Goal: Transaction & Acquisition: Purchase product/service

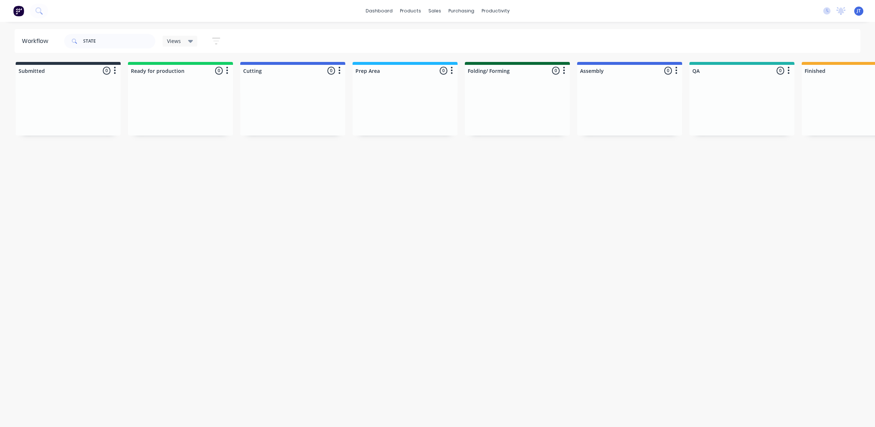
scroll to position [0, 552]
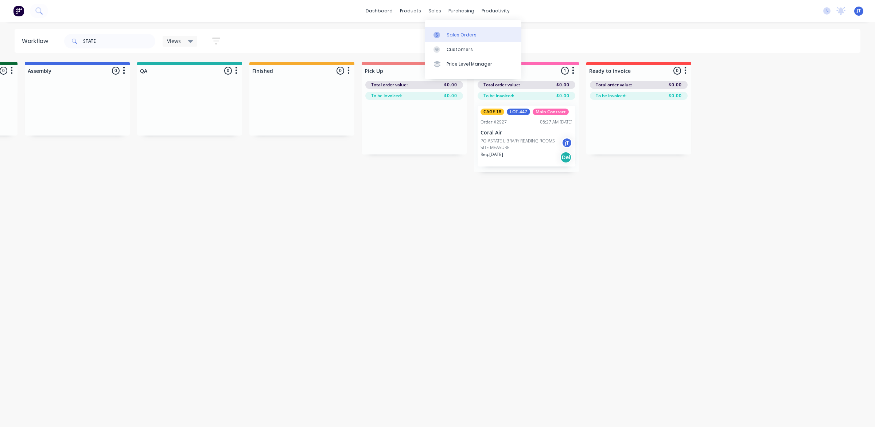
click at [449, 35] on div "Sales Orders" at bounding box center [461, 35] width 30 height 7
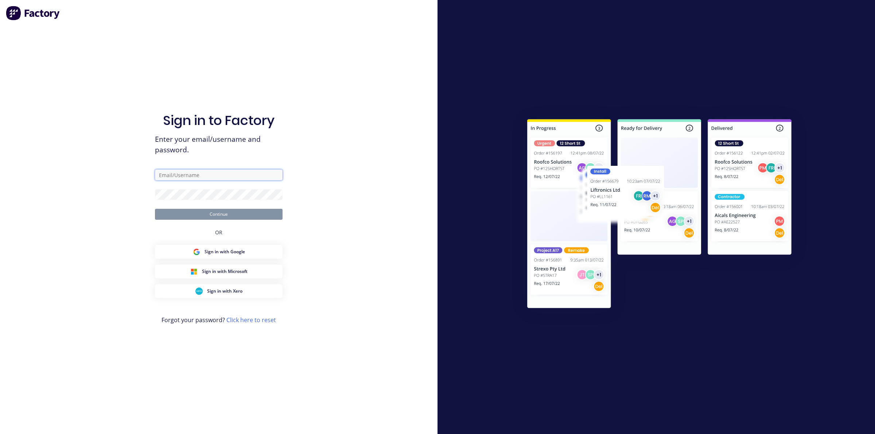
type input "[PERSON_NAME][EMAIL_ADDRESS][DOMAIN_NAME]"
click at [223, 217] on button "Continue" at bounding box center [219, 214] width 128 height 11
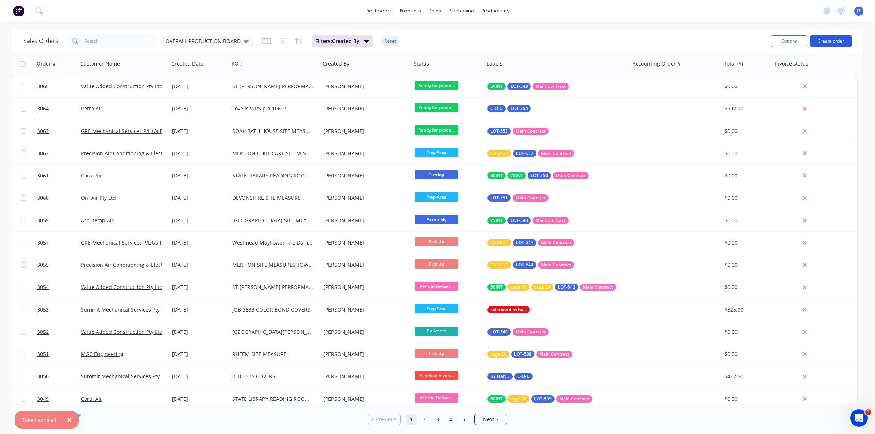
click at [833, 35] on button "Create order" at bounding box center [831, 41] width 42 height 12
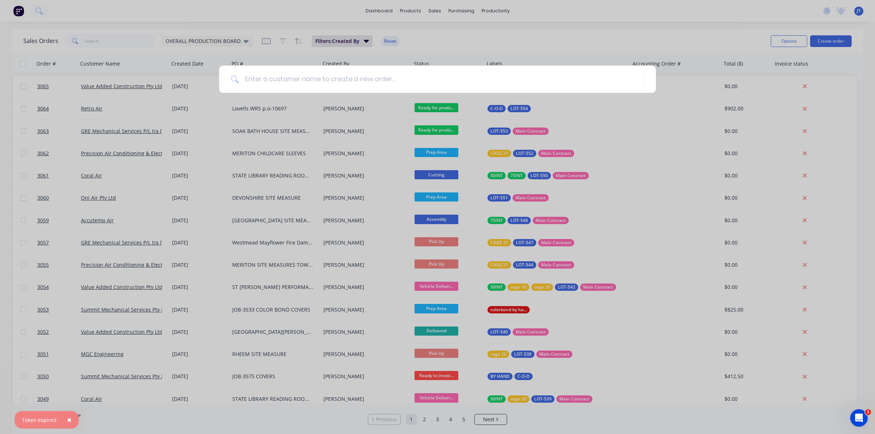
click at [130, 47] on div at bounding box center [437, 217] width 875 height 434
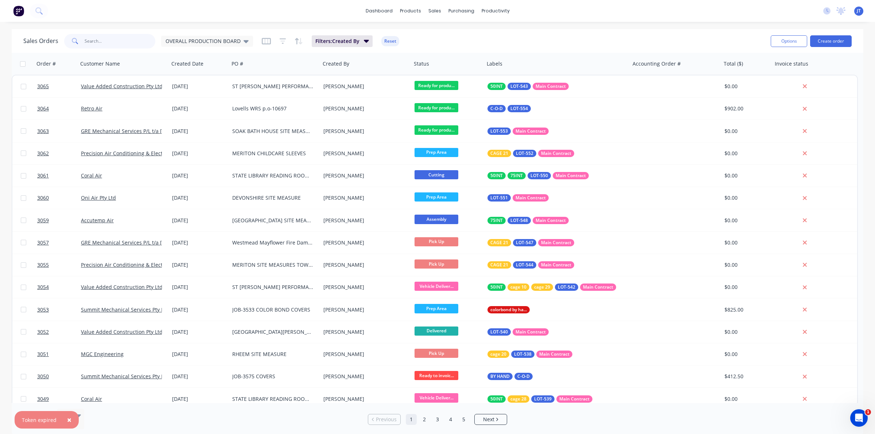
click at [110, 41] on input "text" at bounding box center [120, 41] width 71 height 15
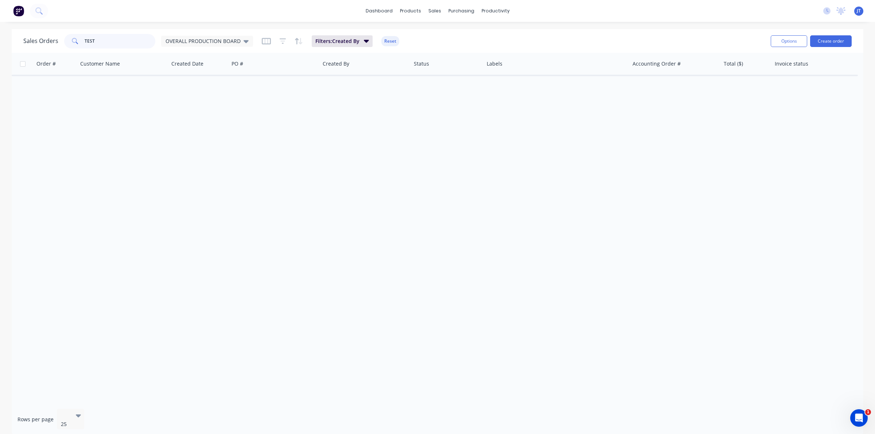
drag, startPoint x: 108, startPoint y: 44, endPoint x: 65, endPoint y: 43, distance: 43.8
click at [65, 46] on div "TEST" at bounding box center [109, 41] width 91 height 15
click at [200, 44] on span "OVERALL PRODUCTION BOARD" at bounding box center [202, 41] width 75 height 8
click at [193, 99] on button "None" at bounding box center [205, 103] width 83 height 8
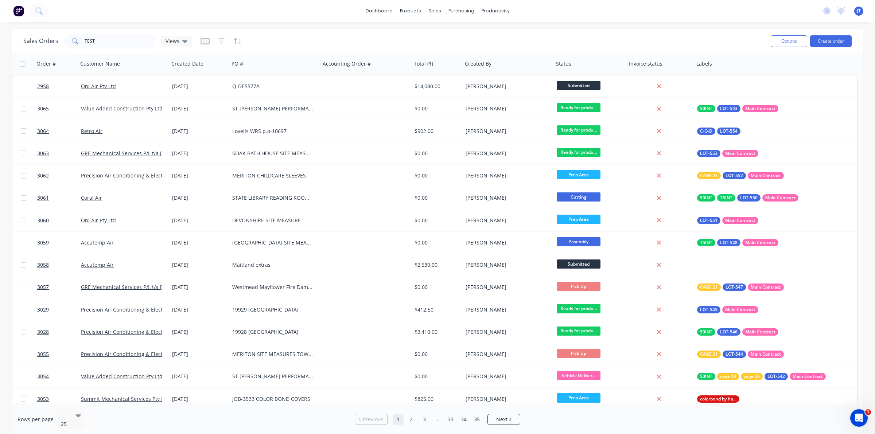
drag, startPoint x: 108, startPoint y: 36, endPoint x: 89, endPoint y: 40, distance: 19.9
click at [108, 37] on div "Sales Orders TEST Views" at bounding box center [393, 41] width 741 height 18
click at [92, 46] on input "TEST" at bounding box center [120, 41] width 71 height 15
drag, startPoint x: 112, startPoint y: 40, endPoint x: -6, endPoint y: 41, distance: 118.1
click at [0, 41] on html "dashboard products sales purchasing productivity dashboard products Product Cat…" at bounding box center [437, 217] width 875 height 434
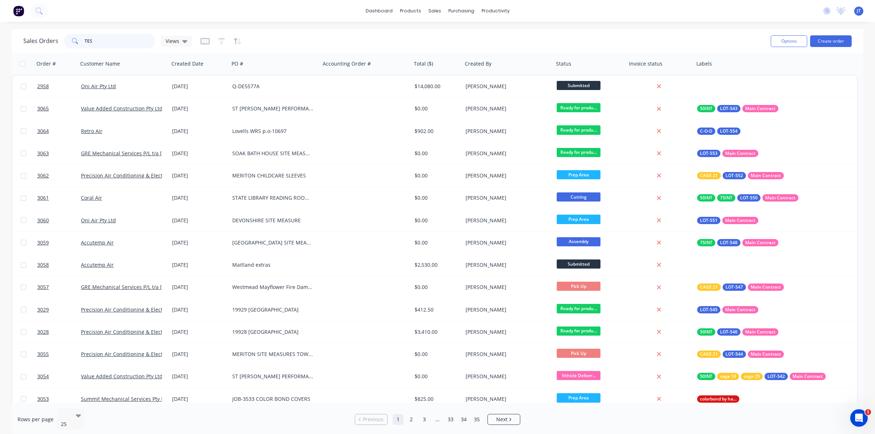
type input "TEST"
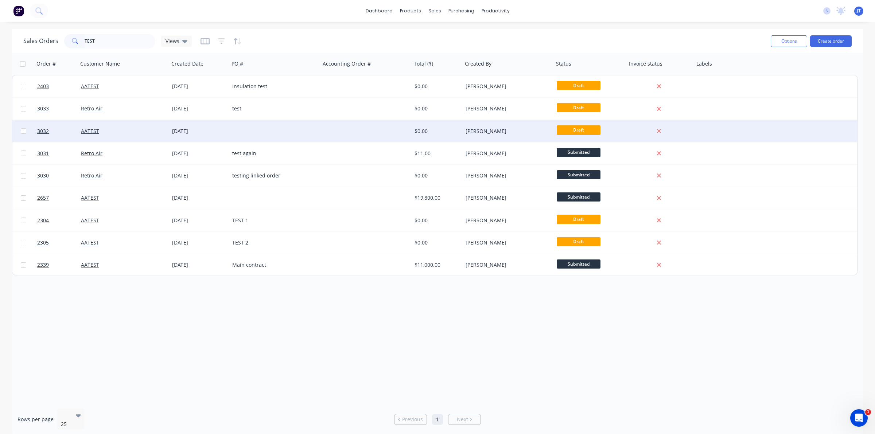
click at [212, 135] on div "[DATE]" at bounding box center [199, 131] width 60 height 22
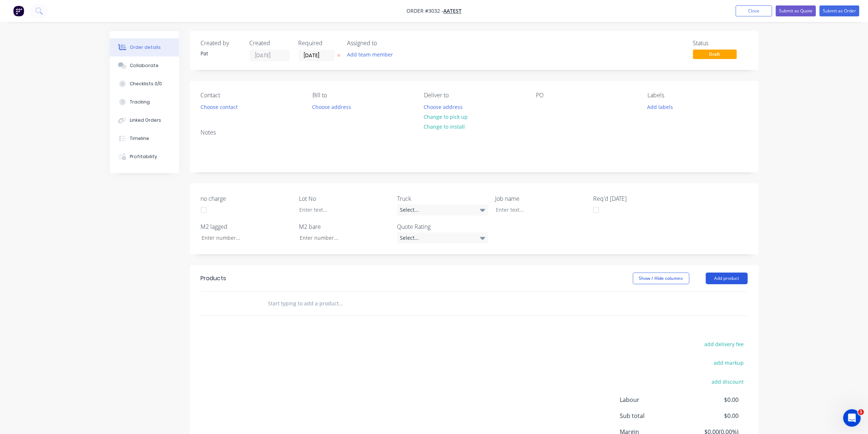
click at [735, 281] on button "Add product" at bounding box center [727, 279] width 42 height 12
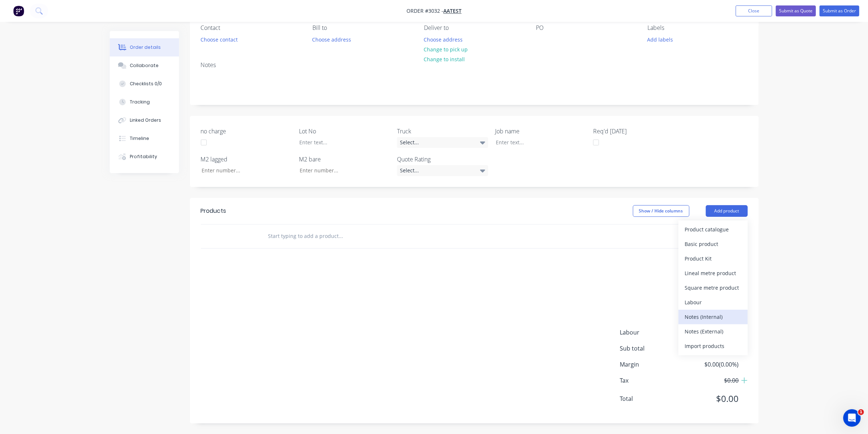
scroll to position [68, 0]
click at [733, 232] on div "Product catalogue" at bounding box center [713, 229] width 56 height 11
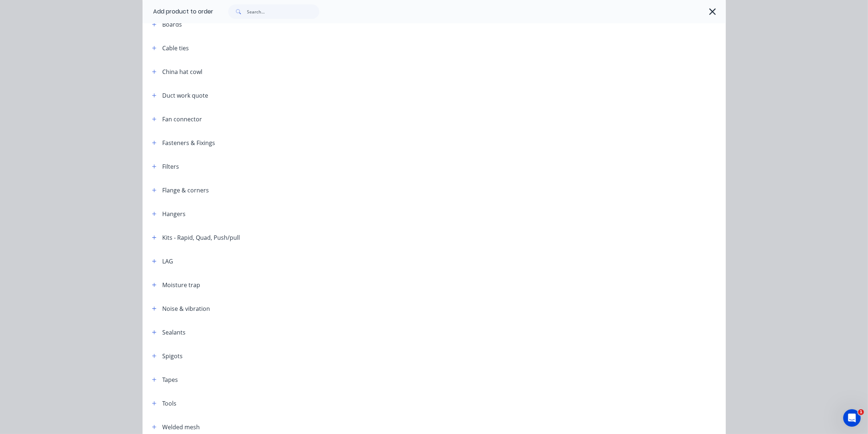
scroll to position [128, 0]
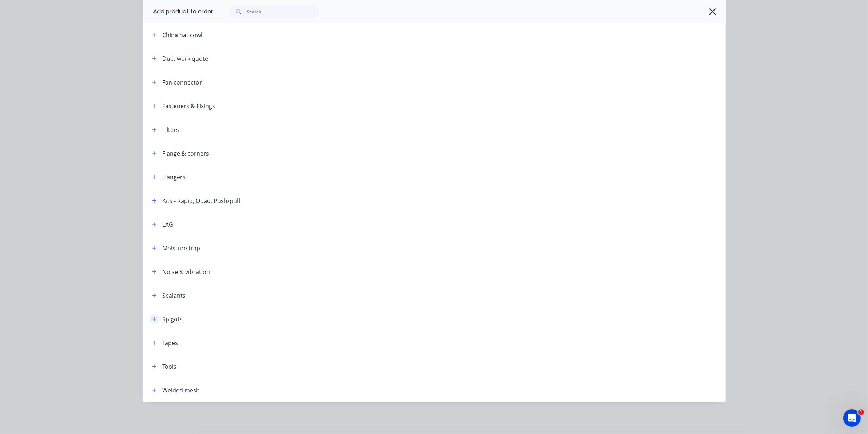
click at [150, 321] on button "button" at bounding box center [154, 319] width 9 height 9
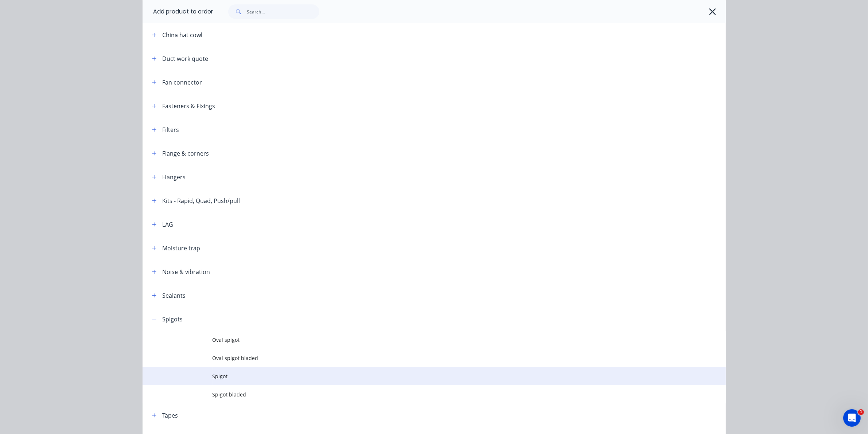
click at [228, 378] on span "Spigot" at bounding box center [417, 376] width 410 height 8
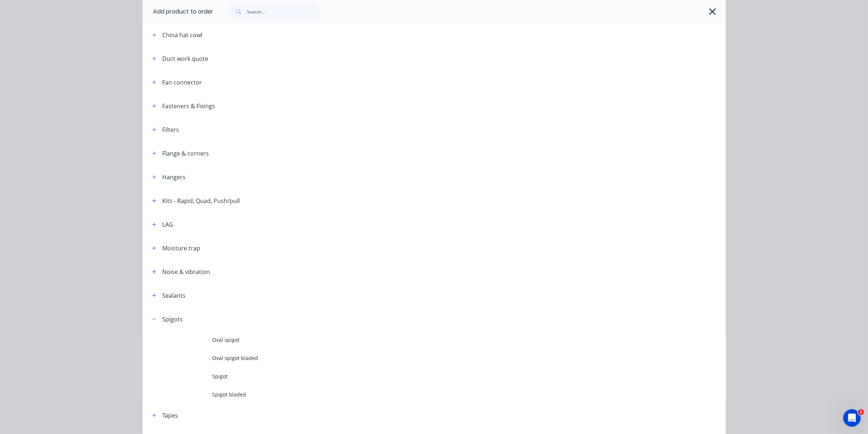
scroll to position [0, 0]
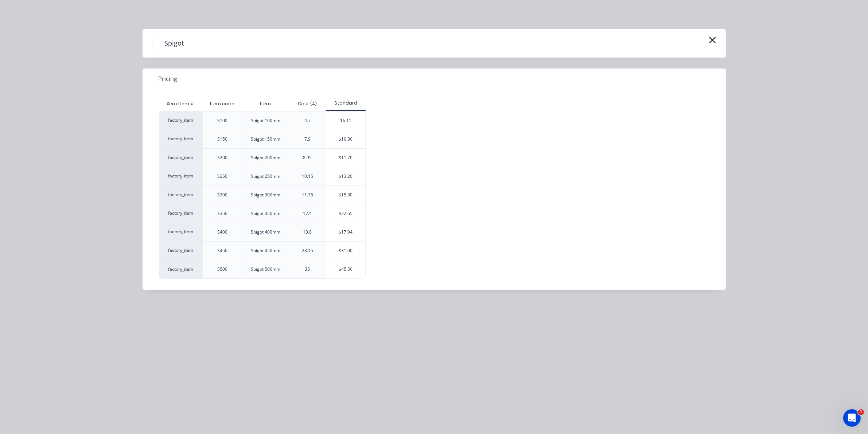
click at [354, 122] on div "$6.11" at bounding box center [345, 121] width 39 height 18
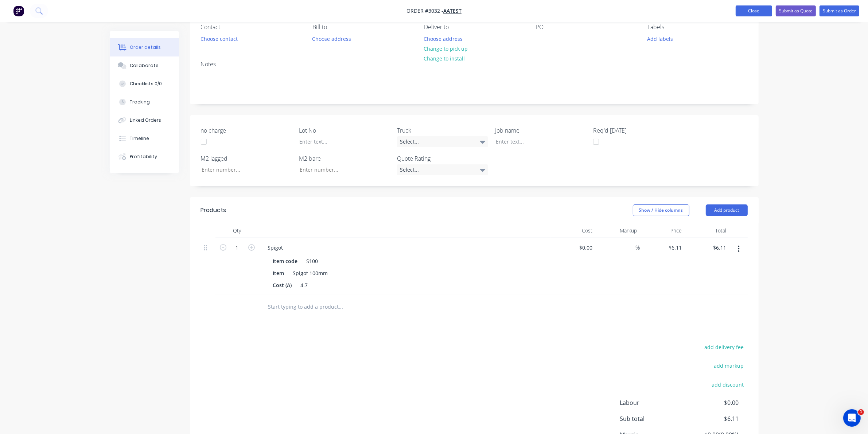
click at [755, 15] on button "Close" at bounding box center [753, 10] width 36 height 11
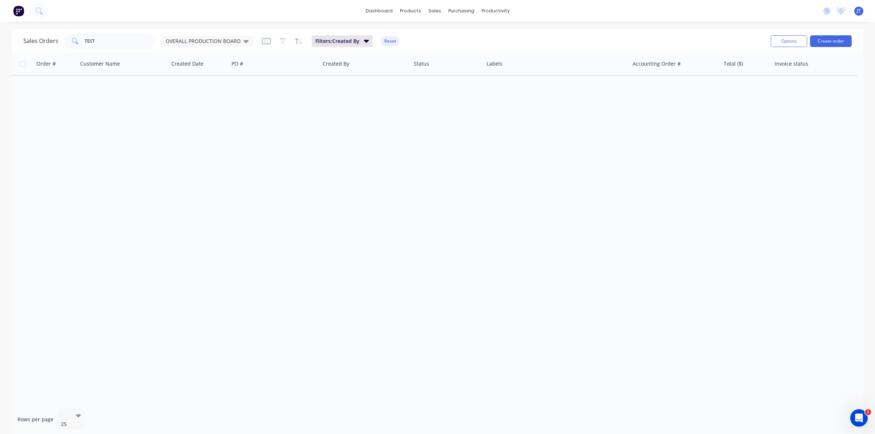
click at [622, 31] on div "Sales Orders TEST OVERALL PRODUCTION BOARD Filters: Created By Reset Options Cr…" at bounding box center [437, 41] width 851 height 24
click at [828, 44] on button "Create order" at bounding box center [831, 41] width 42 height 12
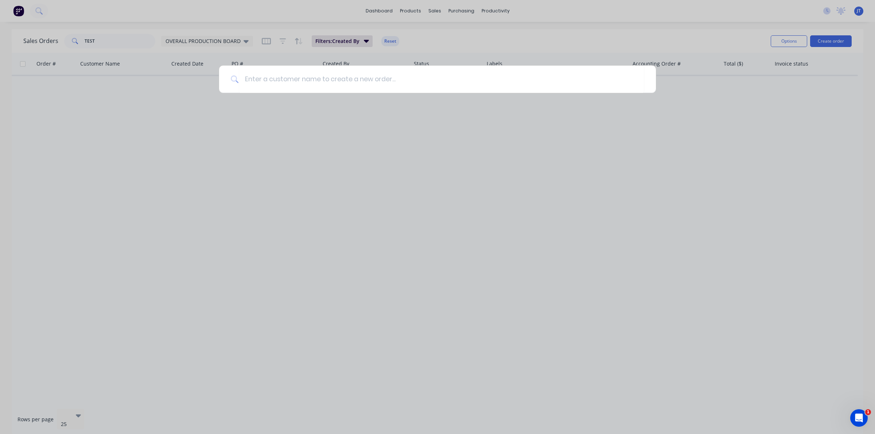
drag, startPoint x: 407, startPoint y: 212, endPoint x: 364, endPoint y: 185, distance: 50.5
click at [407, 212] on div at bounding box center [437, 217] width 875 height 434
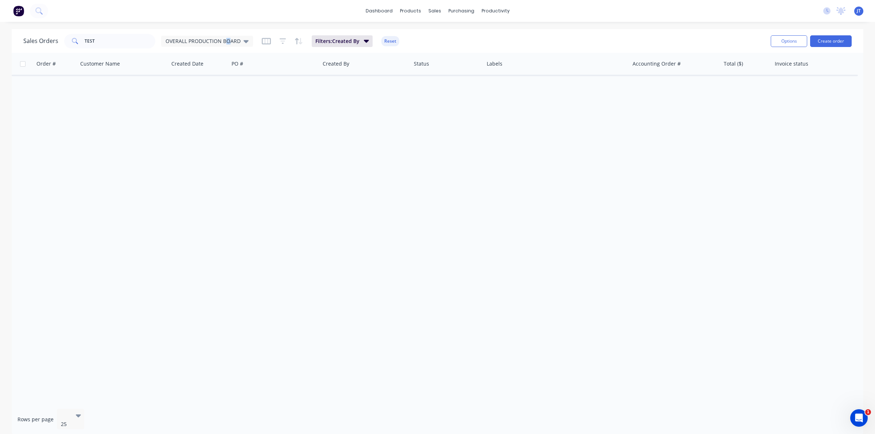
drag, startPoint x: 226, startPoint y: 38, endPoint x: 230, endPoint y: 46, distance: 9.6
click at [228, 37] on span "OVERALL PRODUCTION BOARD" at bounding box center [202, 41] width 75 height 8
click at [220, 103] on button "None" at bounding box center [205, 103] width 83 height 8
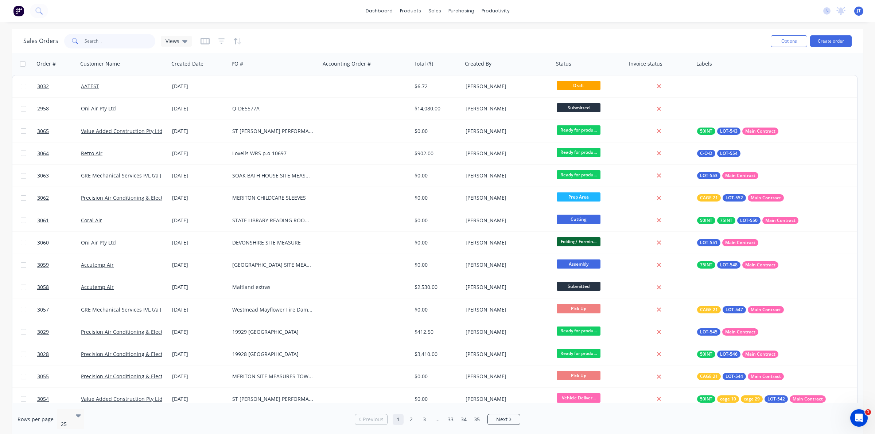
click at [122, 42] on input "TEST" at bounding box center [120, 41] width 71 height 15
type input "TEST"
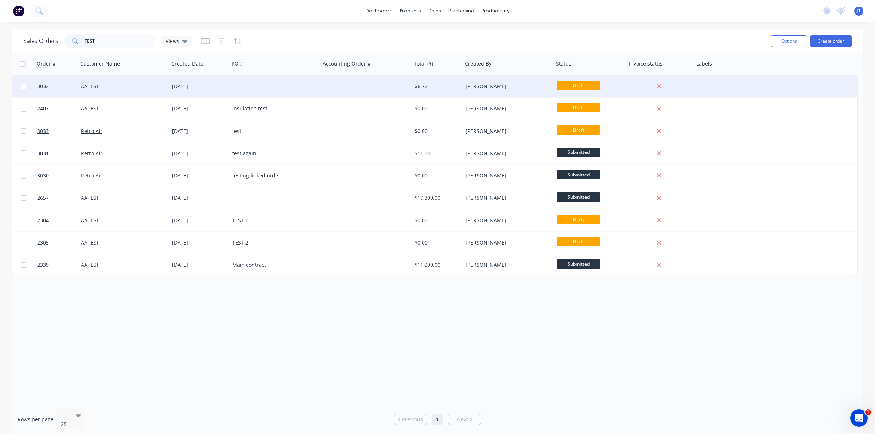
click at [279, 94] on div at bounding box center [274, 86] width 91 height 22
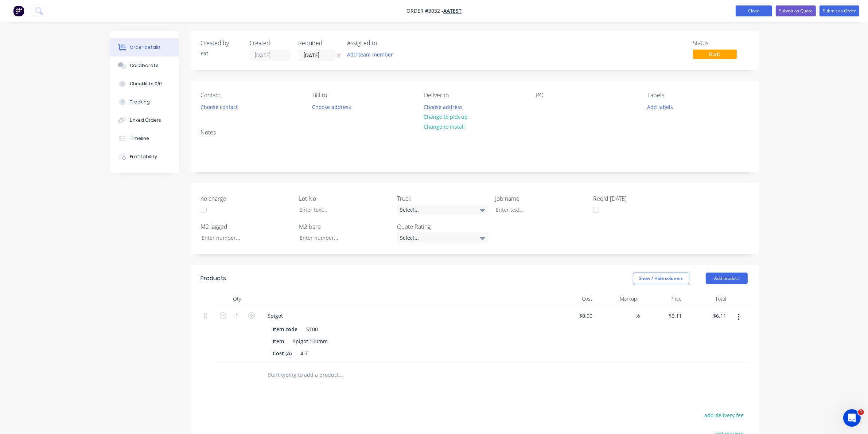
click at [750, 15] on button "Close" at bounding box center [753, 10] width 36 height 11
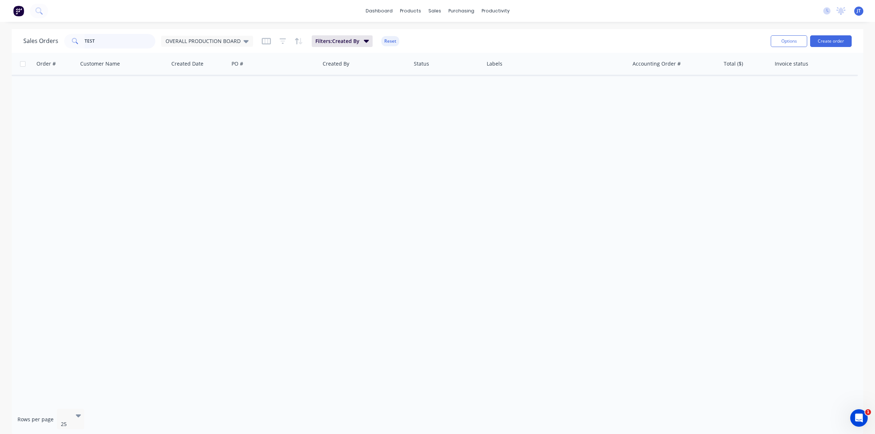
click at [132, 42] on input "TEST" at bounding box center [120, 41] width 71 height 15
click at [198, 44] on span "OVERALL PRODUCTION BOARD" at bounding box center [202, 41] width 75 height 8
click at [185, 104] on button "None" at bounding box center [205, 103] width 83 height 8
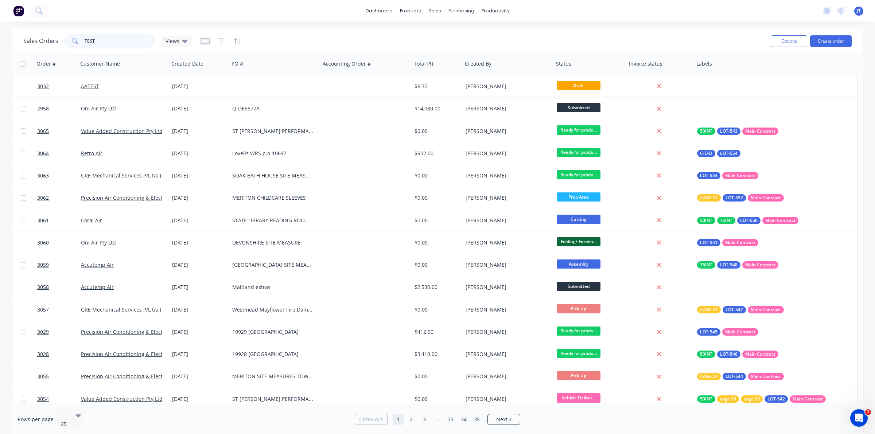
click at [124, 37] on input "TEST" at bounding box center [120, 41] width 71 height 15
type input "TEST"
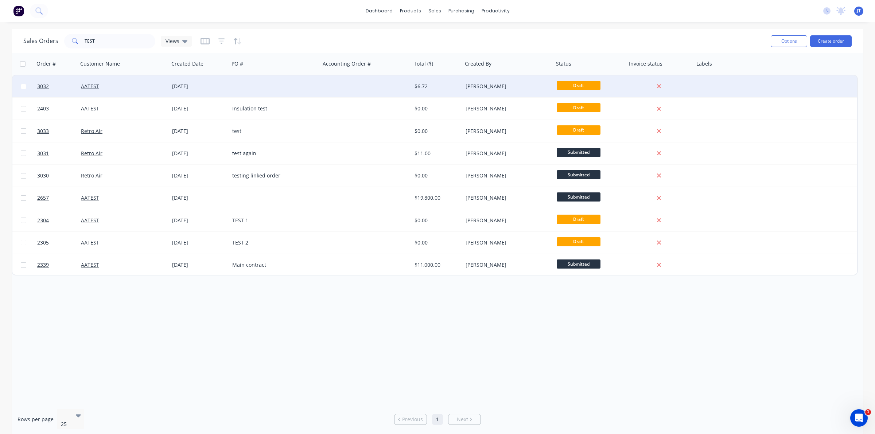
click at [355, 82] on div at bounding box center [365, 86] width 91 height 22
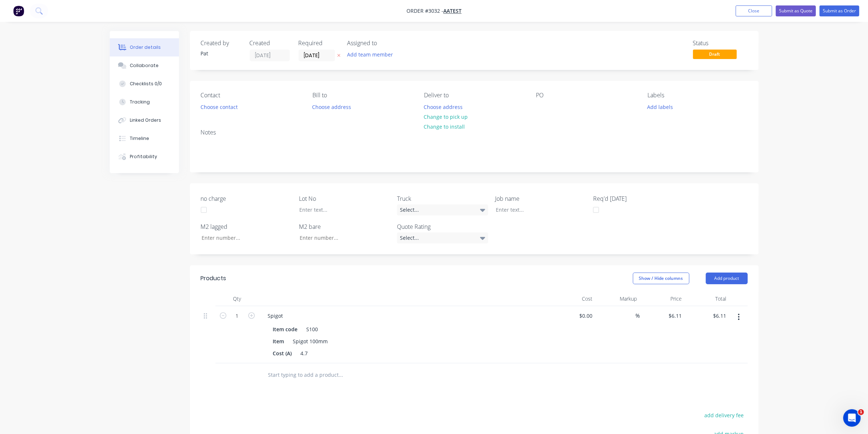
click at [739, 317] on icon "button" at bounding box center [739, 317] width 2 height 8
click at [708, 378] on div "Delete" at bounding box center [713, 380] width 56 height 11
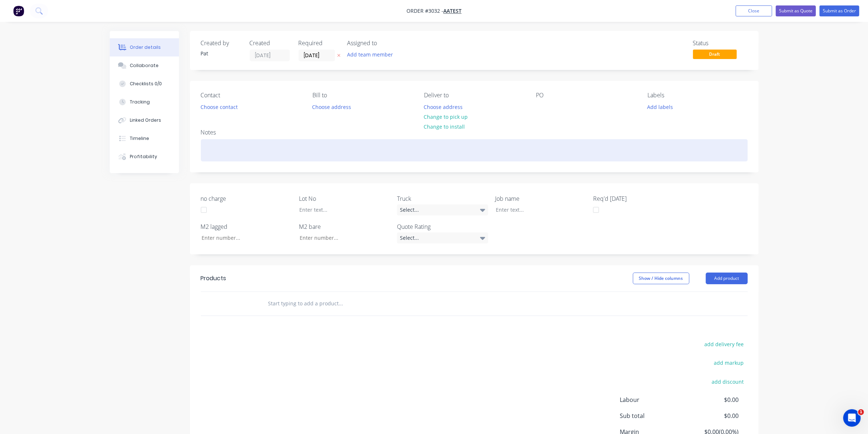
click at [549, 144] on div at bounding box center [474, 150] width 547 height 22
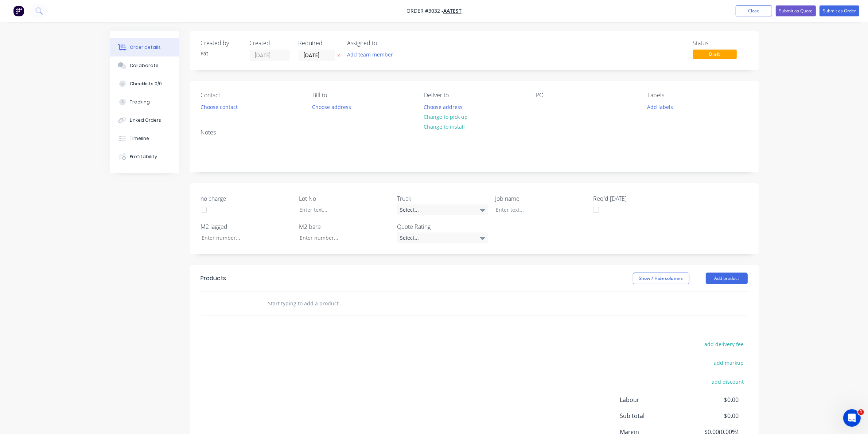
click at [383, 52] on button "Add team member" at bounding box center [370, 55] width 54 height 10
click at [471, 43] on div "Status Draft" at bounding box center [583, 51] width 327 height 22
click at [762, 8] on button "Close" at bounding box center [753, 10] width 36 height 11
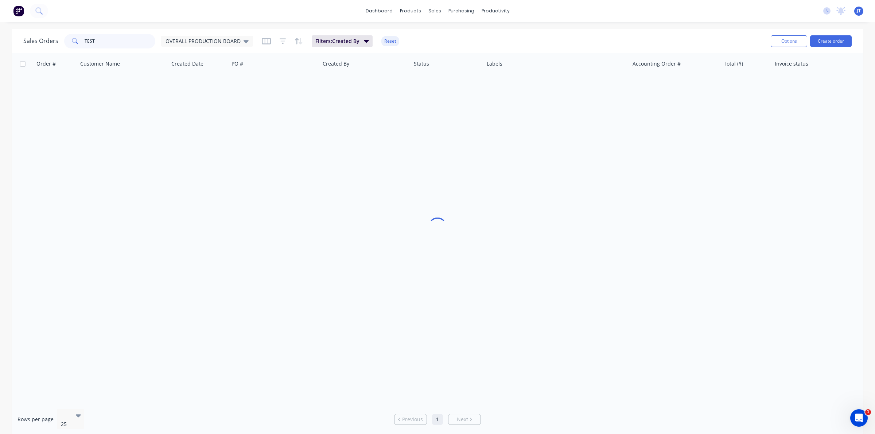
drag, startPoint x: 130, startPoint y: 45, endPoint x: -19, endPoint y: 46, distance: 149.1
click at [0, 46] on html "dashboard products sales purchasing productivity dashboard products Product Cat…" at bounding box center [437, 217] width 875 height 434
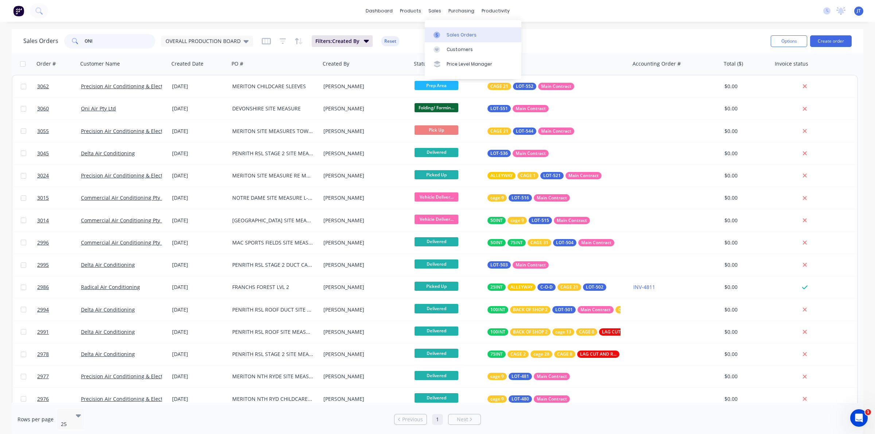
type input "ONI"
click at [465, 37] on div "Sales Orders" at bounding box center [461, 35] width 30 height 7
click at [846, 38] on button "Create order" at bounding box center [831, 41] width 42 height 12
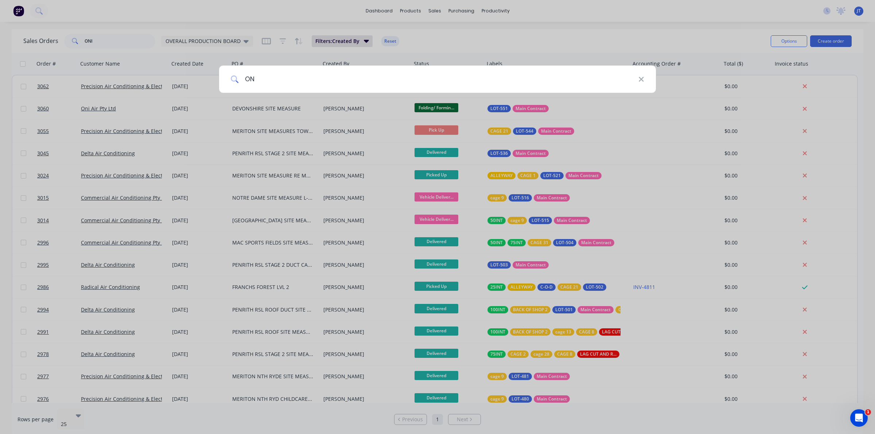
type input "O"
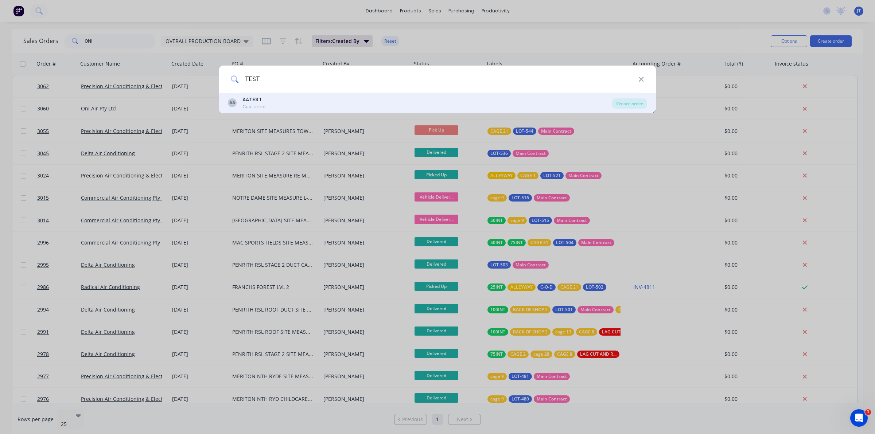
type input "TEST"
click at [332, 102] on div "AA AA TEST Customer" at bounding box center [420, 103] width 384 height 14
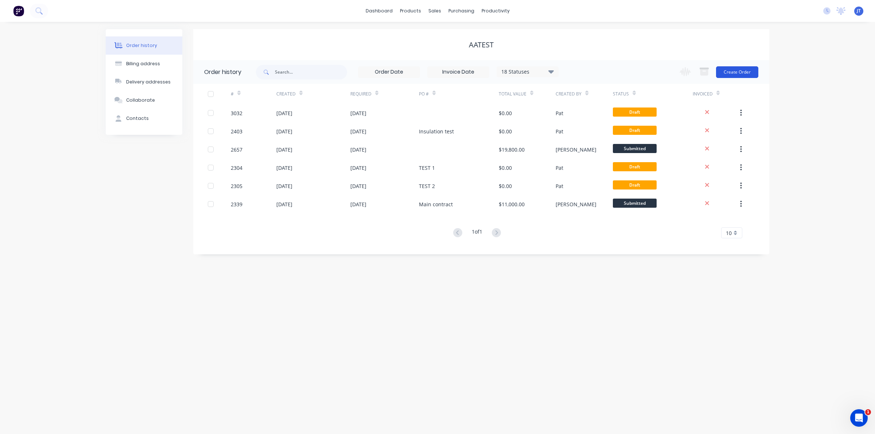
click at [738, 70] on button "Create Order" at bounding box center [737, 72] width 42 height 12
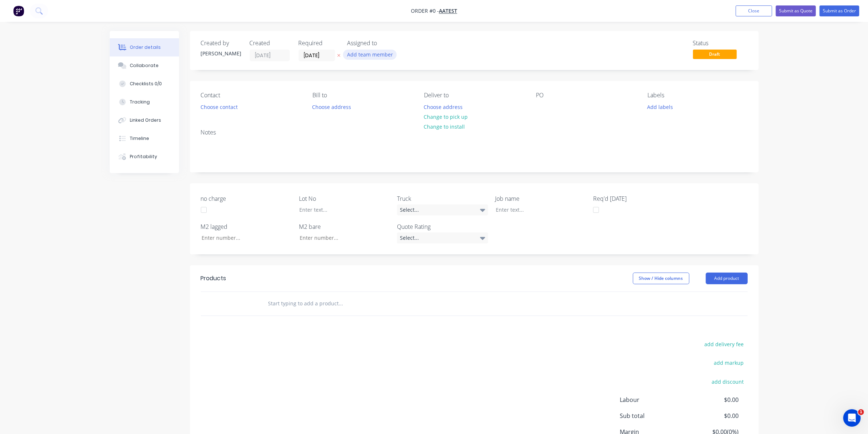
click at [387, 54] on button "Add team member" at bounding box center [370, 55] width 54 height 10
type input "D"
click at [229, 108] on button "Choose contact" at bounding box center [218, 107] width 45 height 10
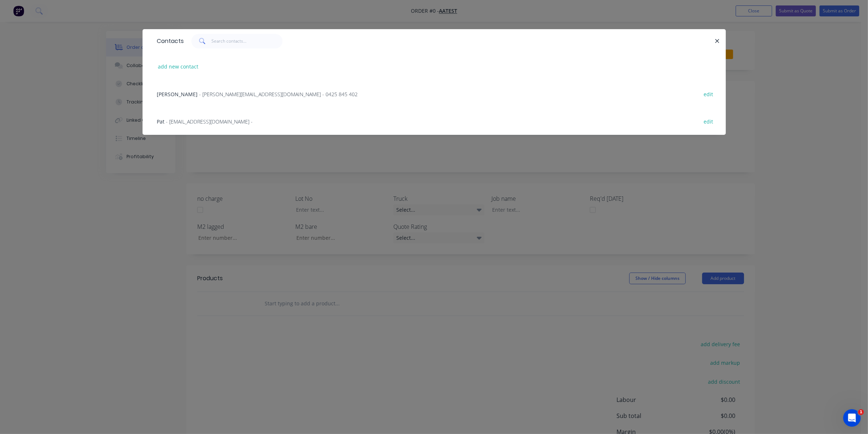
click at [722, 41] on div "Contacts" at bounding box center [434, 41] width 583 height 24
click at [720, 41] on button "button" at bounding box center [717, 40] width 9 height 9
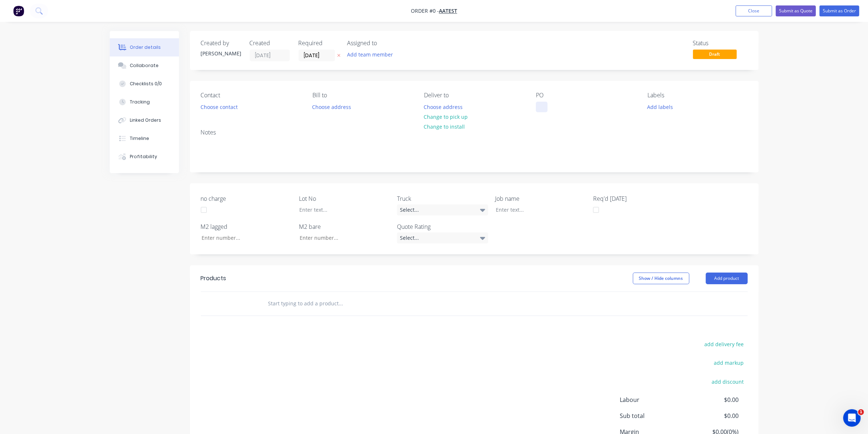
click at [540, 106] on div at bounding box center [542, 107] width 12 height 11
click at [515, 211] on div "Order details Collaborate Checklists 0/0 Tracking Linked Orders Timeline Profit…" at bounding box center [433, 266] width 663 height 471
click at [511, 210] on div at bounding box center [535, 209] width 91 height 11
click at [505, 212] on div at bounding box center [535, 209] width 91 height 11
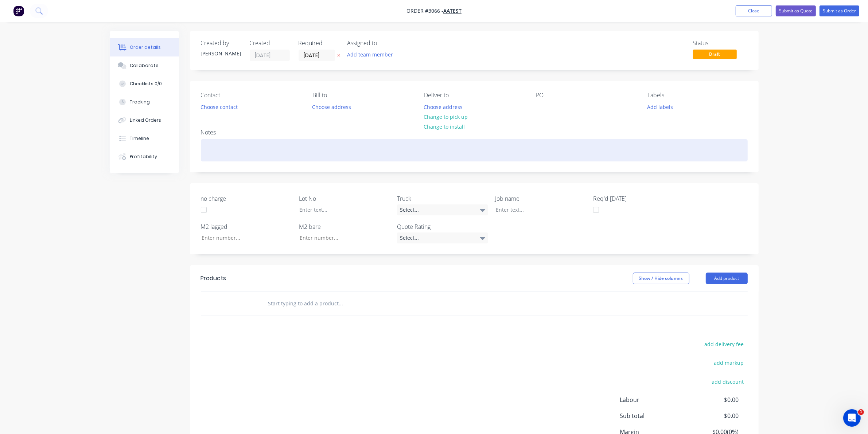
drag, startPoint x: 536, startPoint y: 157, endPoint x: 536, endPoint y: 163, distance: 5.1
click at [536, 157] on div at bounding box center [474, 150] width 547 height 22
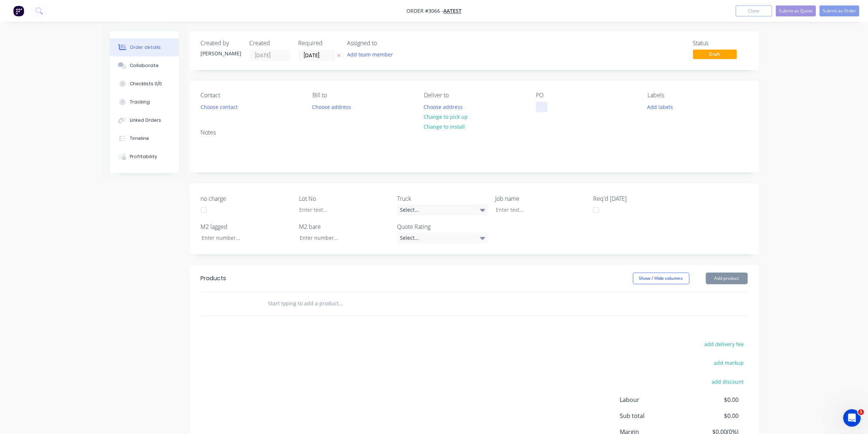
click at [541, 105] on div at bounding box center [542, 107] width 12 height 11
click at [738, 272] on header "Products Show / Hide columns Add product" at bounding box center [474, 278] width 569 height 26
click at [735, 276] on button "Add product" at bounding box center [727, 279] width 42 height 12
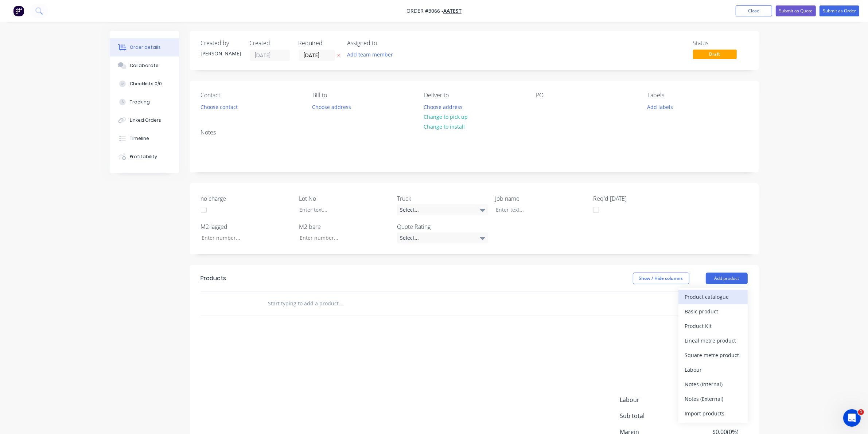
click at [720, 298] on div "Product catalogue" at bounding box center [713, 297] width 56 height 11
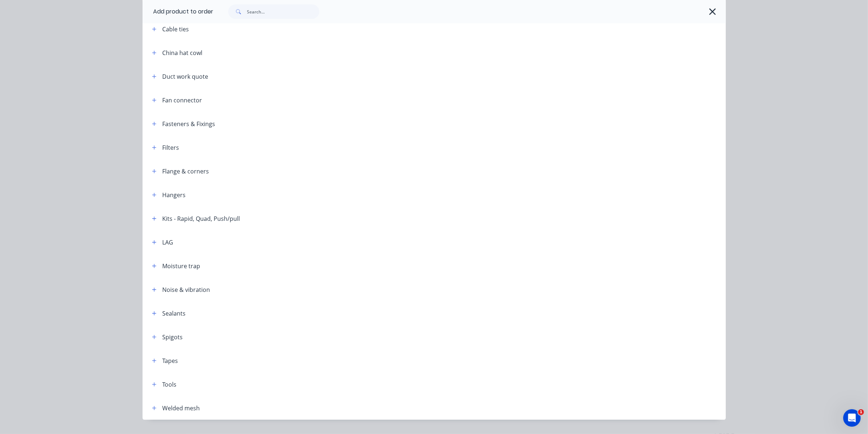
scroll to position [128, 0]
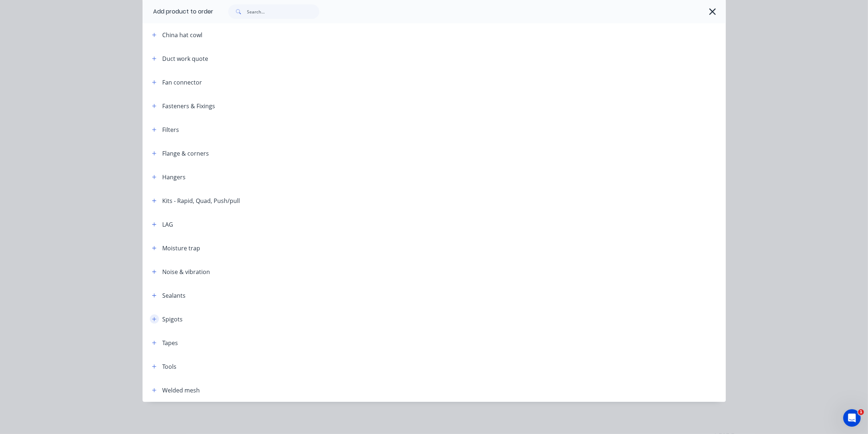
click at [152, 319] on icon "button" at bounding box center [154, 319] width 4 height 5
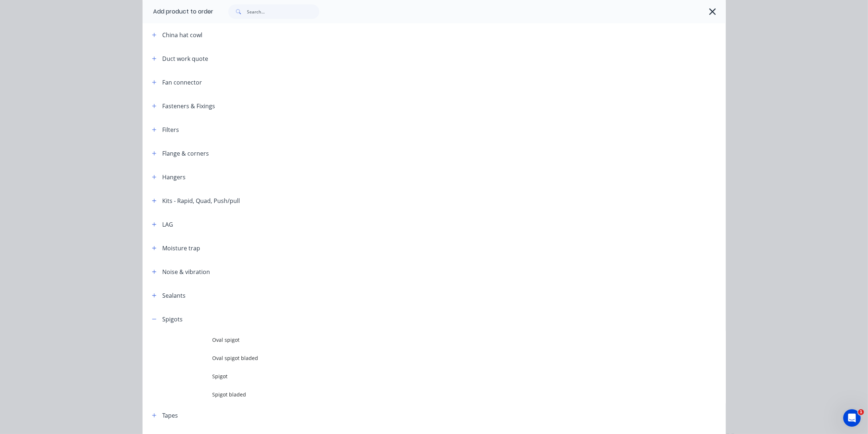
click at [225, 394] on span "Spigot bladed" at bounding box center [417, 395] width 410 height 8
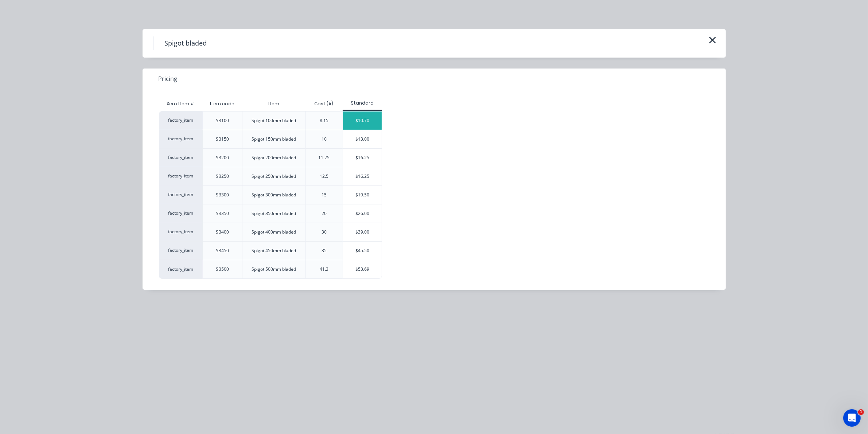
click at [369, 122] on div "$10.70" at bounding box center [362, 121] width 39 height 18
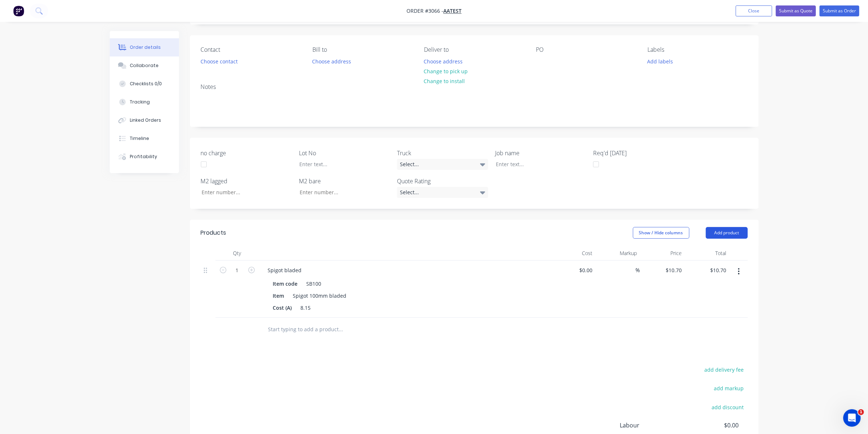
click at [740, 228] on button "Add product" at bounding box center [727, 233] width 42 height 12
click at [722, 254] on div "Product catalogue" at bounding box center [713, 251] width 56 height 11
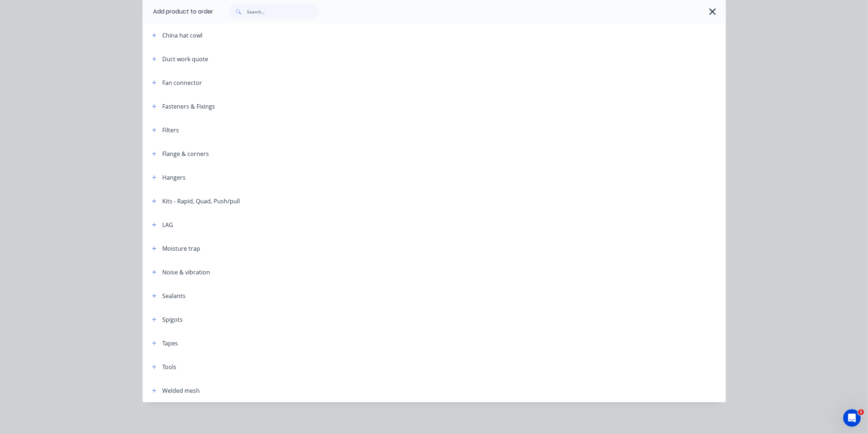
scroll to position [128, 0]
click at [152, 320] on icon "button" at bounding box center [154, 319] width 4 height 5
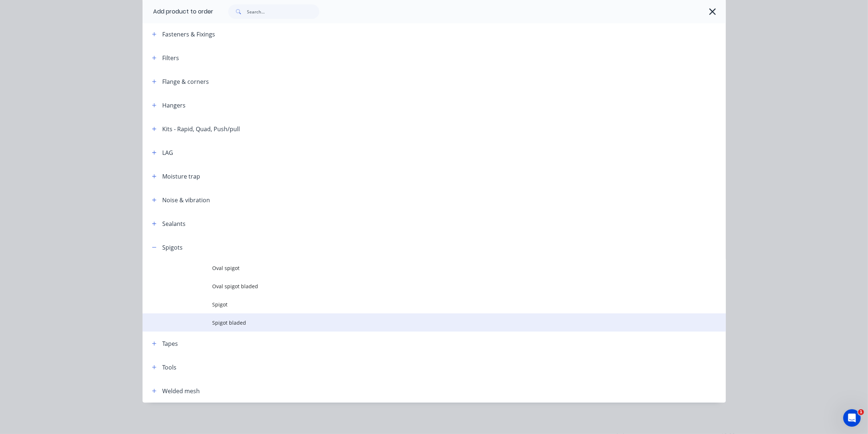
scroll to position [200, 0]
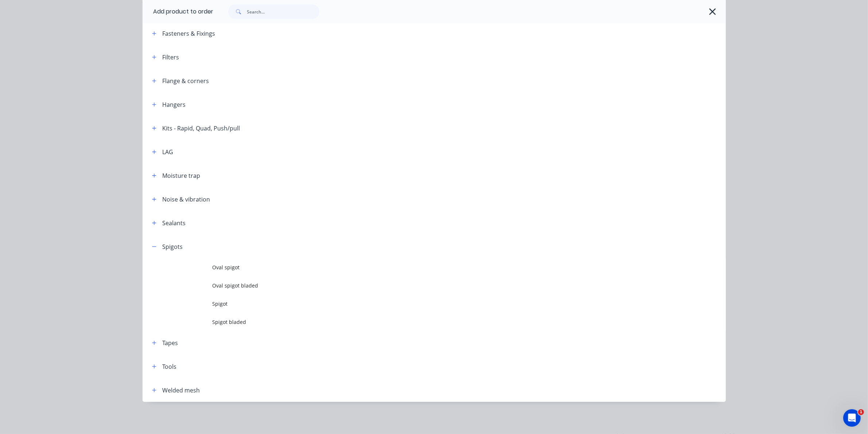
click at [226, 317] on td "Spigot bladed" at bounding box center [468, 322] width 513 height 18
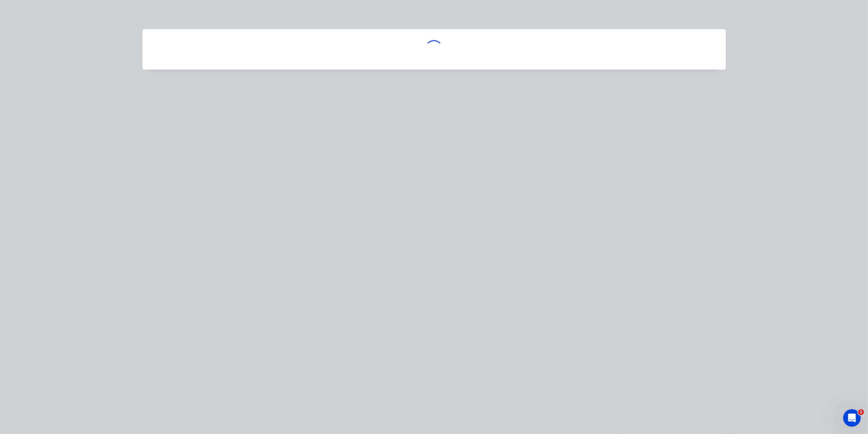
scroll to position [0, 0]
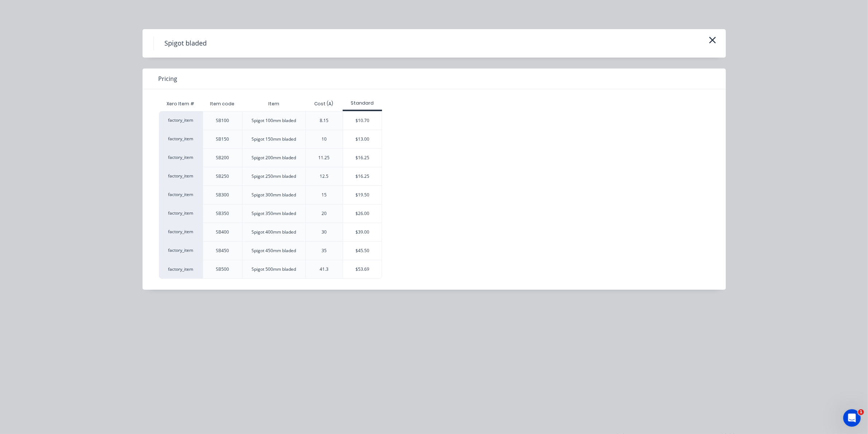
click at [361, 229] on div "$39.00" at bounding box center [362, 232] width 39 height 18
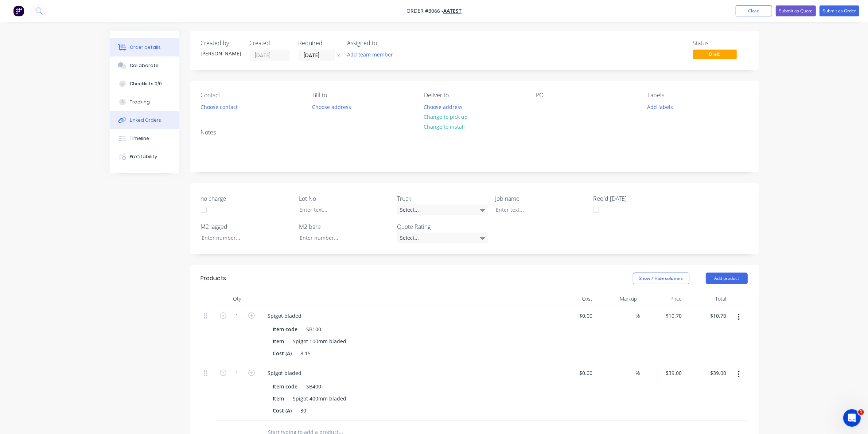
click at [151, 118] on div "Linked Orders" at bounding box center [145, 120] width 31 height 7
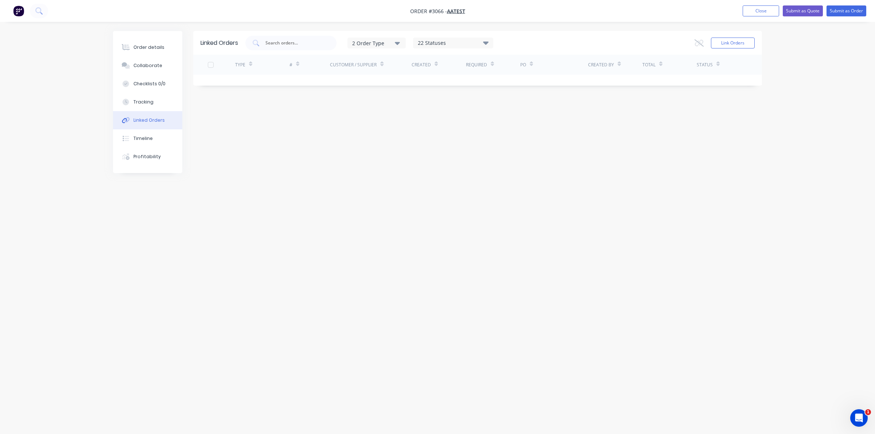
click at [293, 41] on input "text" at bounding box center [295, 42] width 60 height 7
click at [737, 44] on button "Link Orders" at bounding box center [733, 43] width 44 height 11
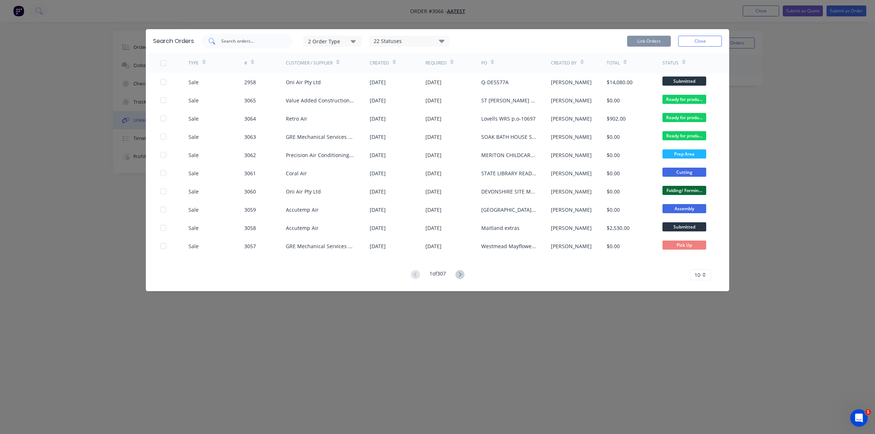
click at [245, 39] on input "text" at bounding box center [250, 41] width 60 height 7
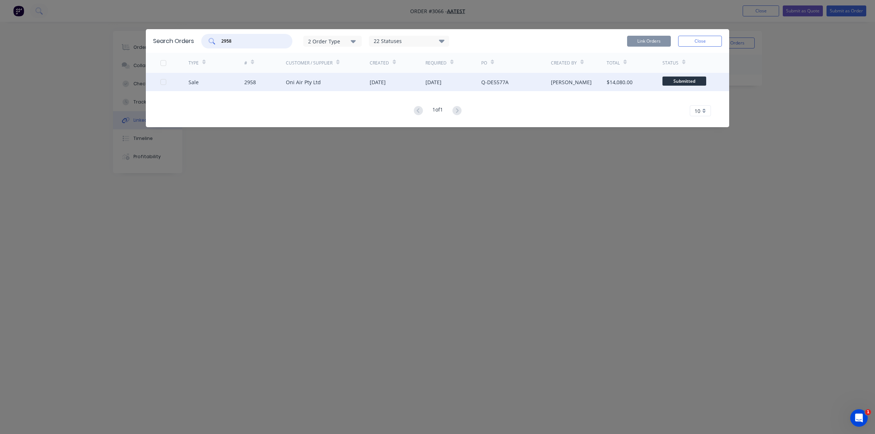
type input "2958"
click at [329, 79] on div "Oni Air Pty Ltd" at bounding box center [328, 82] width 84 height 18
click at [161, 85] on div at bounding box center [174, 82] width 28 height 18
click at [163, 82] on div at bounding box center [163, 82] width 15 height 15
click at [643, 42] on button "Link Orders" at bounding box center [649, 41] width 44 height 11
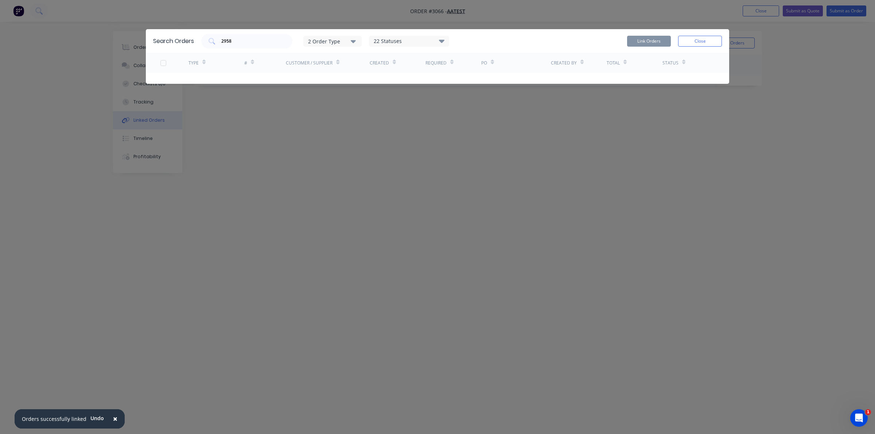
click at [686, 39] on button "Close" at bounding box center [700, 41] width 44 height 11
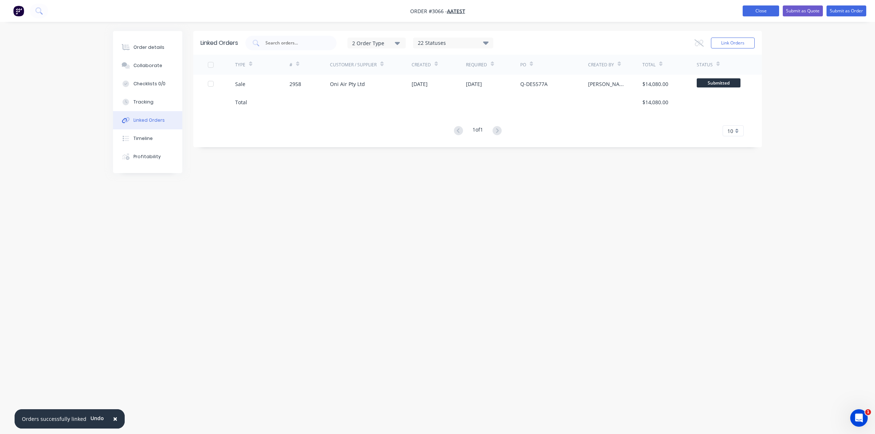
click at [749, 15] on button "Close" at bounding box center [760, 10] width 36 height 11
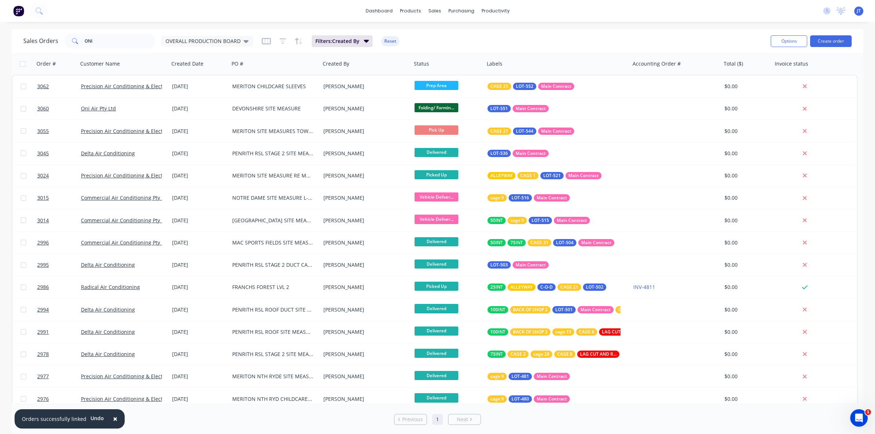
click at [217, 42] on span "OVERALL PRODUCTION BOARD" at bounding box center [202, 41] width 75 height 8
click at [172, 101] on button "None" at bounding box center [205, 103] width 83 height 8
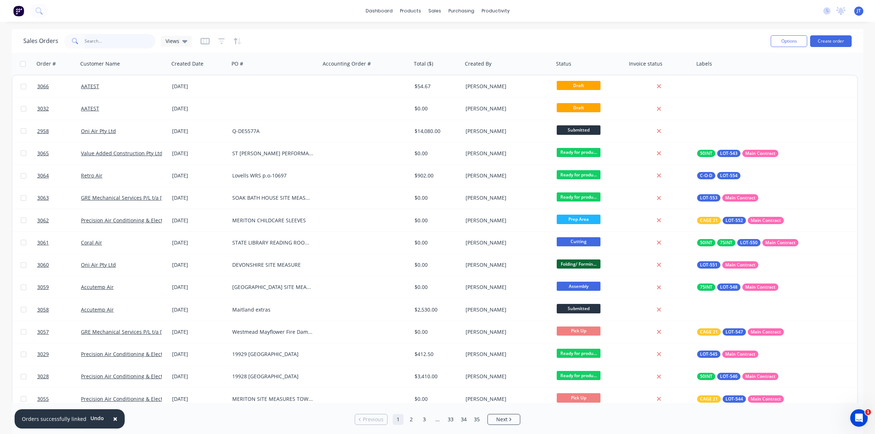
drag, startPoint x: 108, startPoint y: 41, endPoint x: 26, endPoint y: 39, distance: 82.0
click at [29, 39] on div "Sales Orders ONI Views" at bounding box center [107, 41] width 168 height 15
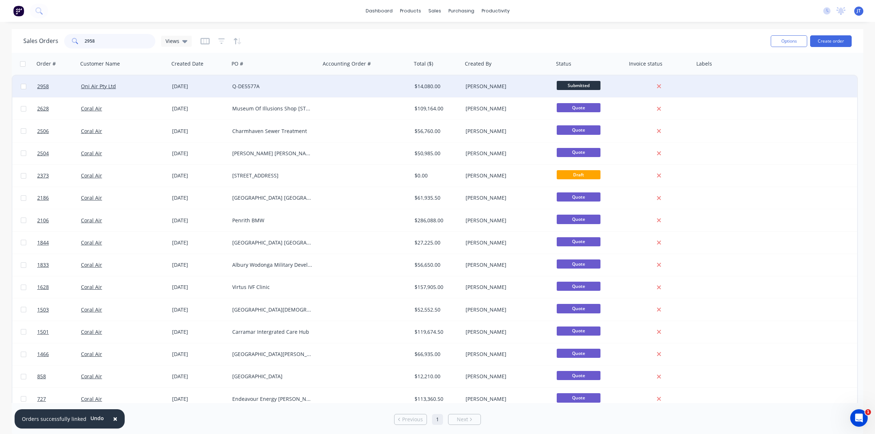
type input "2958"
click at [243, 90] on div "Q-DE5577A" at bounding box center [274, 86] width 91 height 22
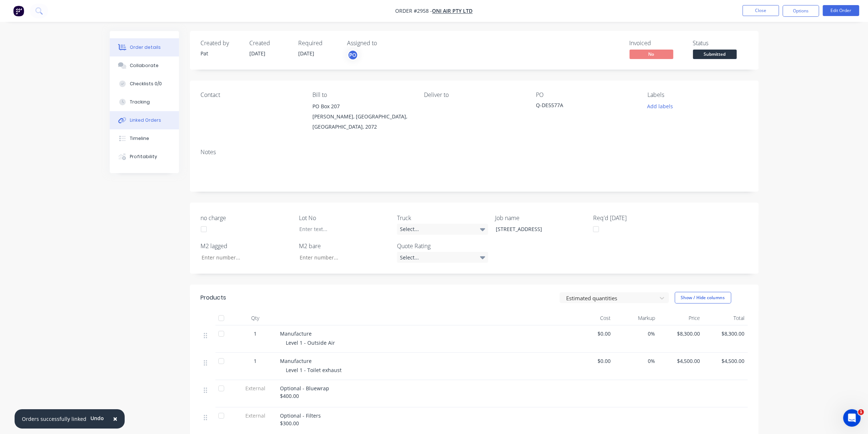
click at [159, 123] on button "Linked Orders" at bounding box center [144, 120] width 69 height 18
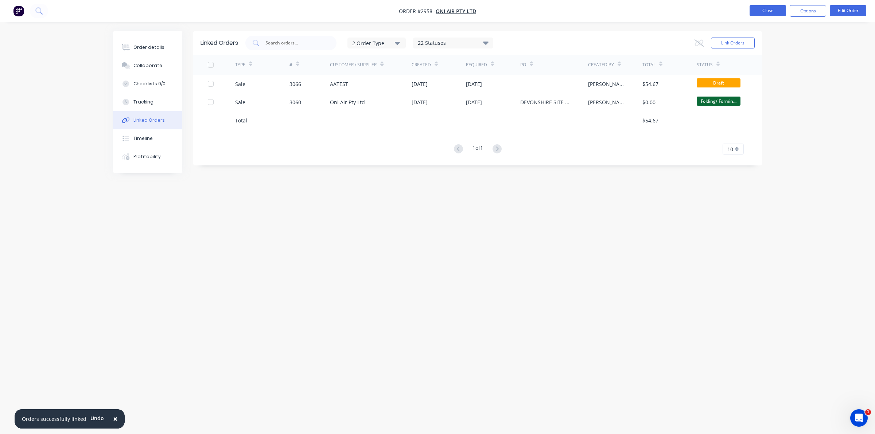
click at [774, 11] on button "Close" at bounding box center [767, 10] width 36 height 11
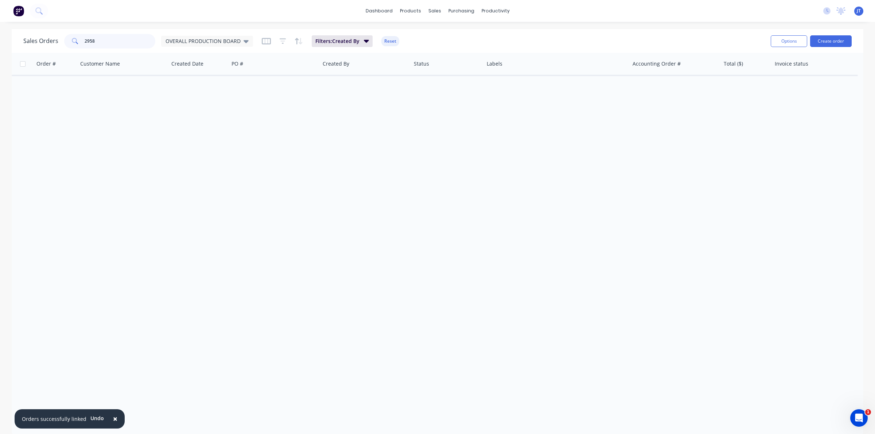
drag, startPoint x: 108, startPoint y: 38, endPoint x: 17, endPoint y: 47, distance: 91.6
click at [19, 46] on div "Sales Orders 2958 OVERALL PRODUCTION BOARD Filters: Created By Reset Options Cr…" at bounding box center [437, 41] width 851 height 24
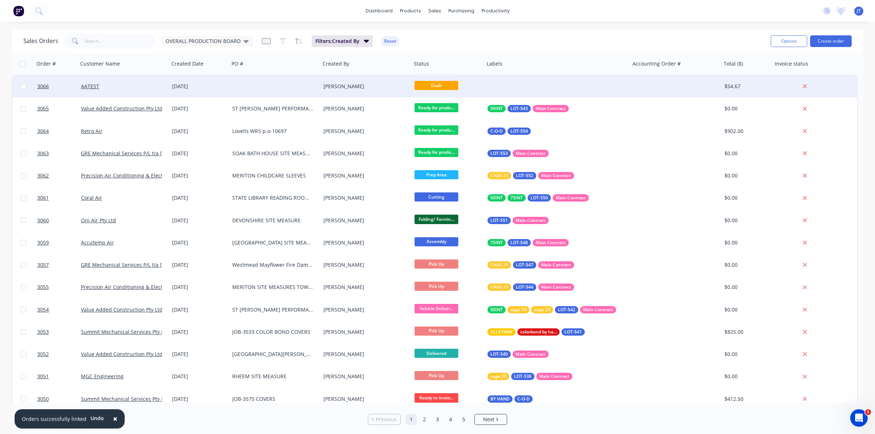
click at [316, 83] on div at bounding box center [274, 86] width 91 height 22
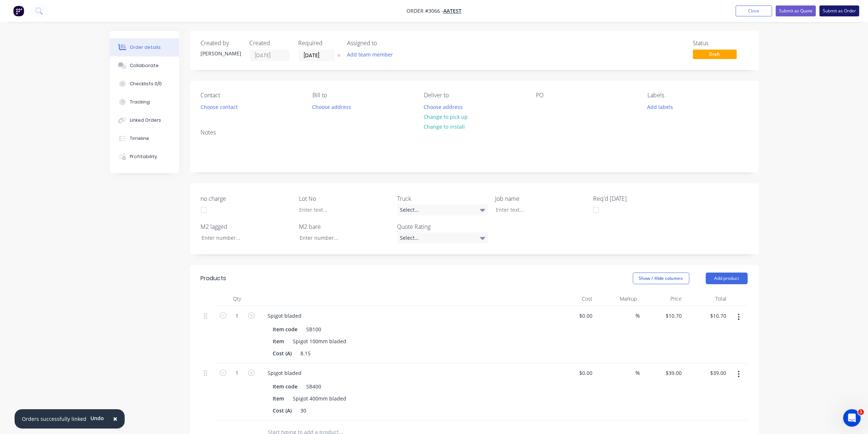
click at [844, 10] on button "Submit as Order" at bounding box center [839, 10] width 40 height 11
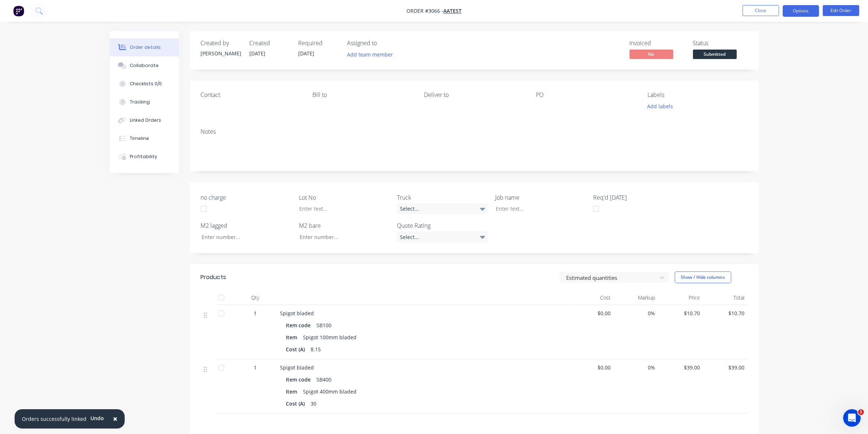
click at [808, 8] on button "Options" at bounding box center [800, 11] width 36 height 12
click at [611, 18] on nav "Order #3066 - AATEST Close Options Edit Order" at bounding box center [434, 11] width 868 height 22
click at [755, 12] on button "Close" at bounding box center [760, 10] width 36 height 11
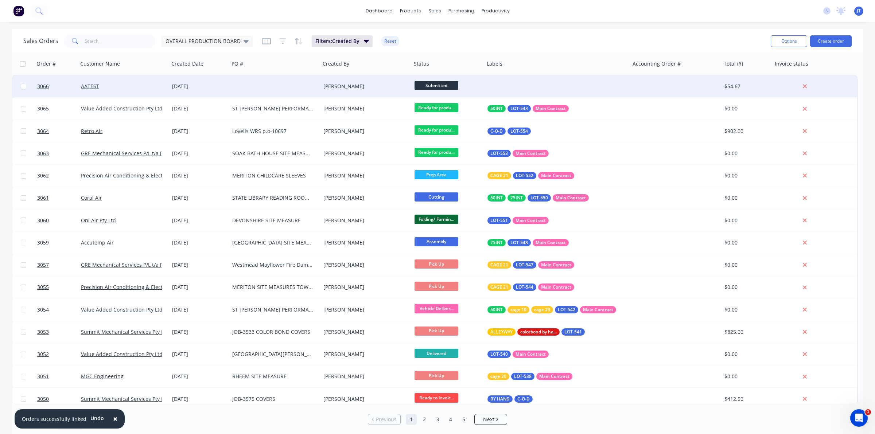
click at [311, 82] on div at bounding box center [274, 86] width 91 height 22
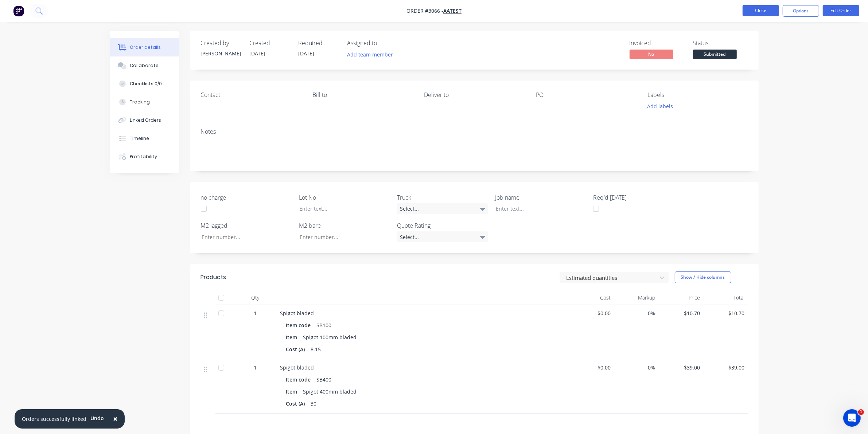
click at [756, 12] on button "Close" at bounding box center [760, 10] width 36 height 11
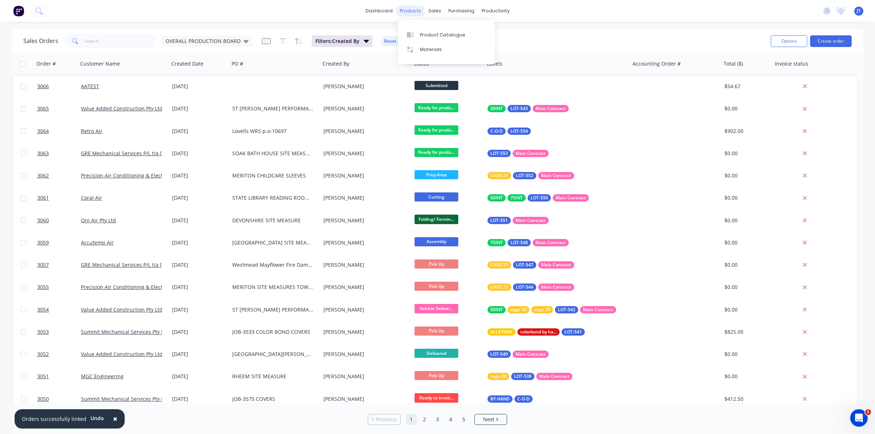
click at [407, 11] on div "products" at bounding box center [410, 10] width 28 height 11
click at [429, 36] on div "Product Catalogue" at bounding box center [442, 35] width 45 height 7
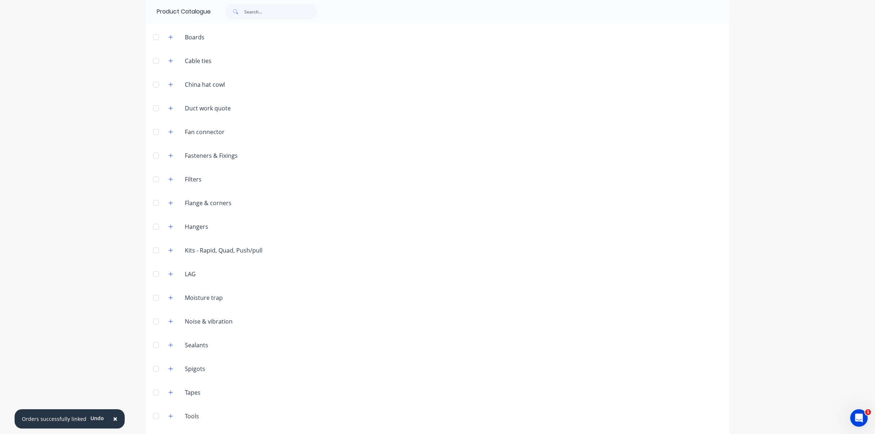
scroll to position [91, 0]
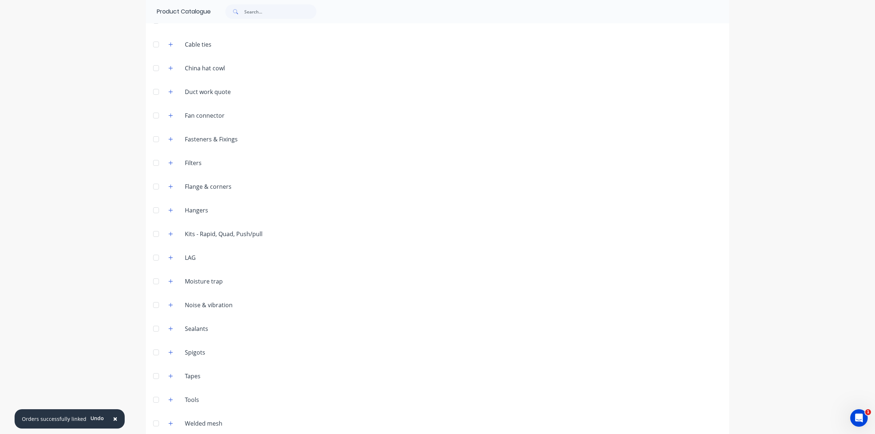
click at [152, 352] on div at bounding box center [156, 352] width 15 height 15
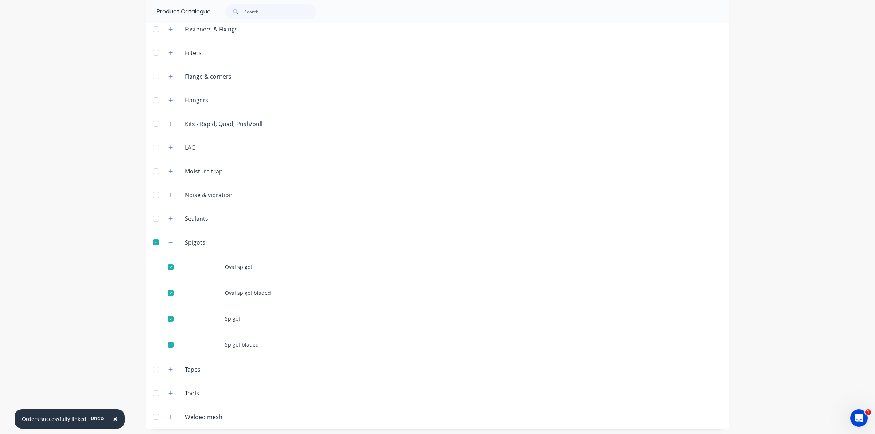
scroll to position [203, 0]
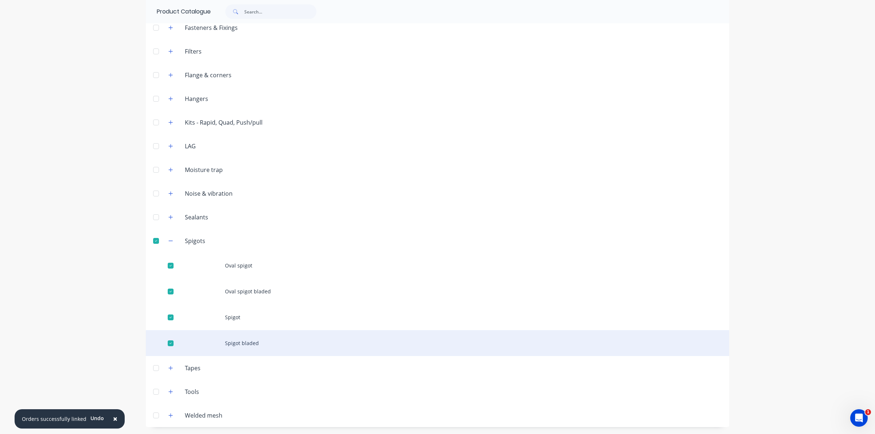
click at [230, 340] on div "Spigot bladed" at bounding box center [437, 343] width 583 height 26
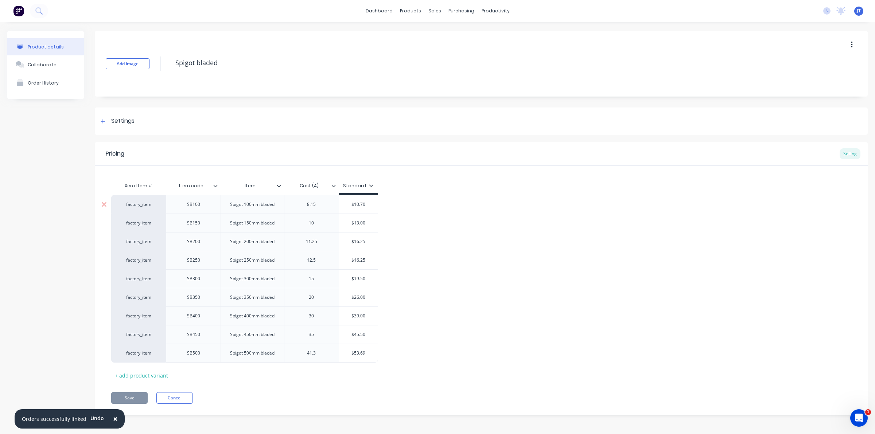
scroll to position [2, 0]
click at [49, 67] on button "Collaborate" at bounding box center [45, 64] width 77 height 18
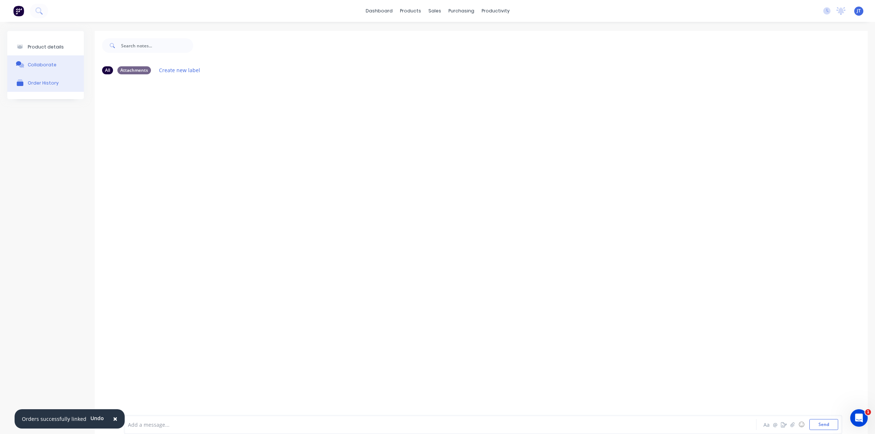
click at [51, 85] on div "Order History" at bounding box center [43, 82] width 31 height 5
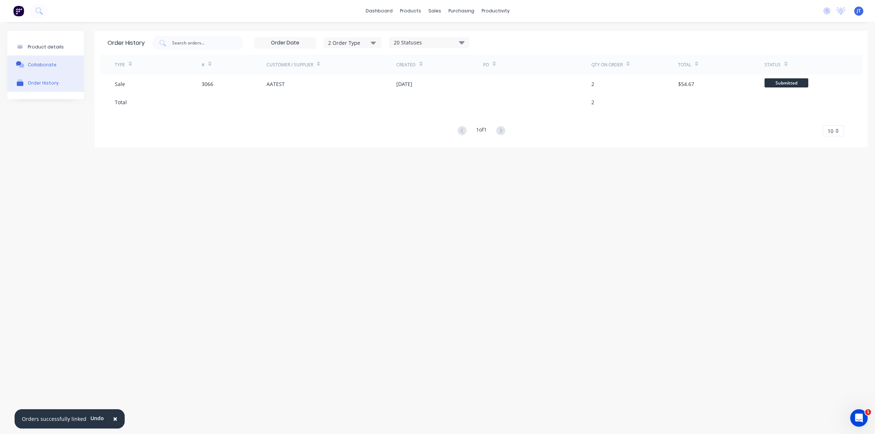
click at [52, 54] on button "Product details" at bounding box center [45, 46] width 77 height 17
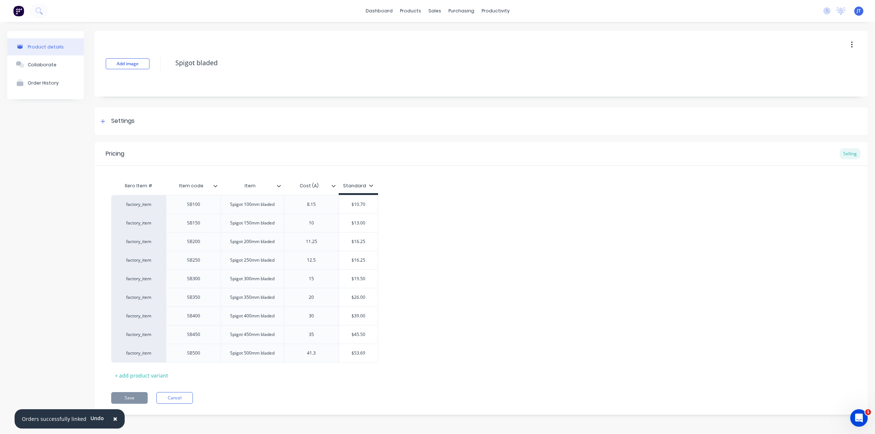
click at [842, 54] on div "Add image Spigot bladed" at bounding box center [481, 64] width 773 height 66
click at [851, 46] on icon "button" at bounding box center [852, 45] width 2 height 8
click at [531, 146] on div "Pricing Selling" at bounding box center [481, 154] width 773 height 24
click at [428, 5] on div "sales" at bounding box center [435, 10] width 20 height 11
click at [321, 206] on div "8.15" at bounding box center [311, 204] width 36 height 9
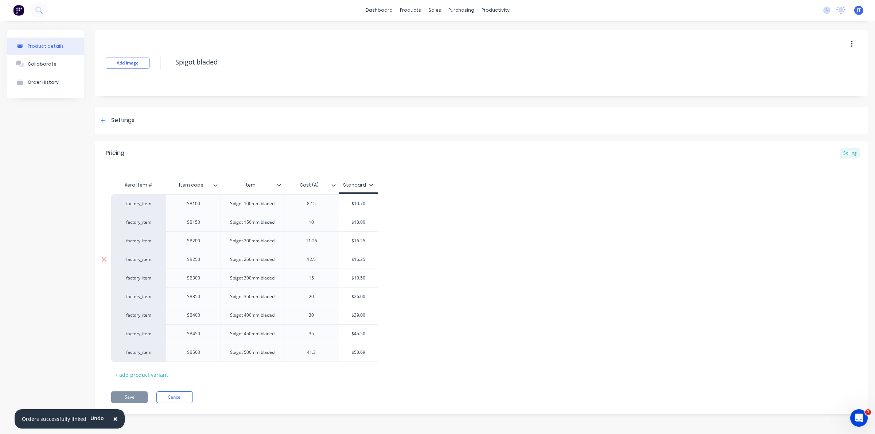
scroll to position [2, 0]
